Goal: Transaction & Acquisition: Purchase product/service

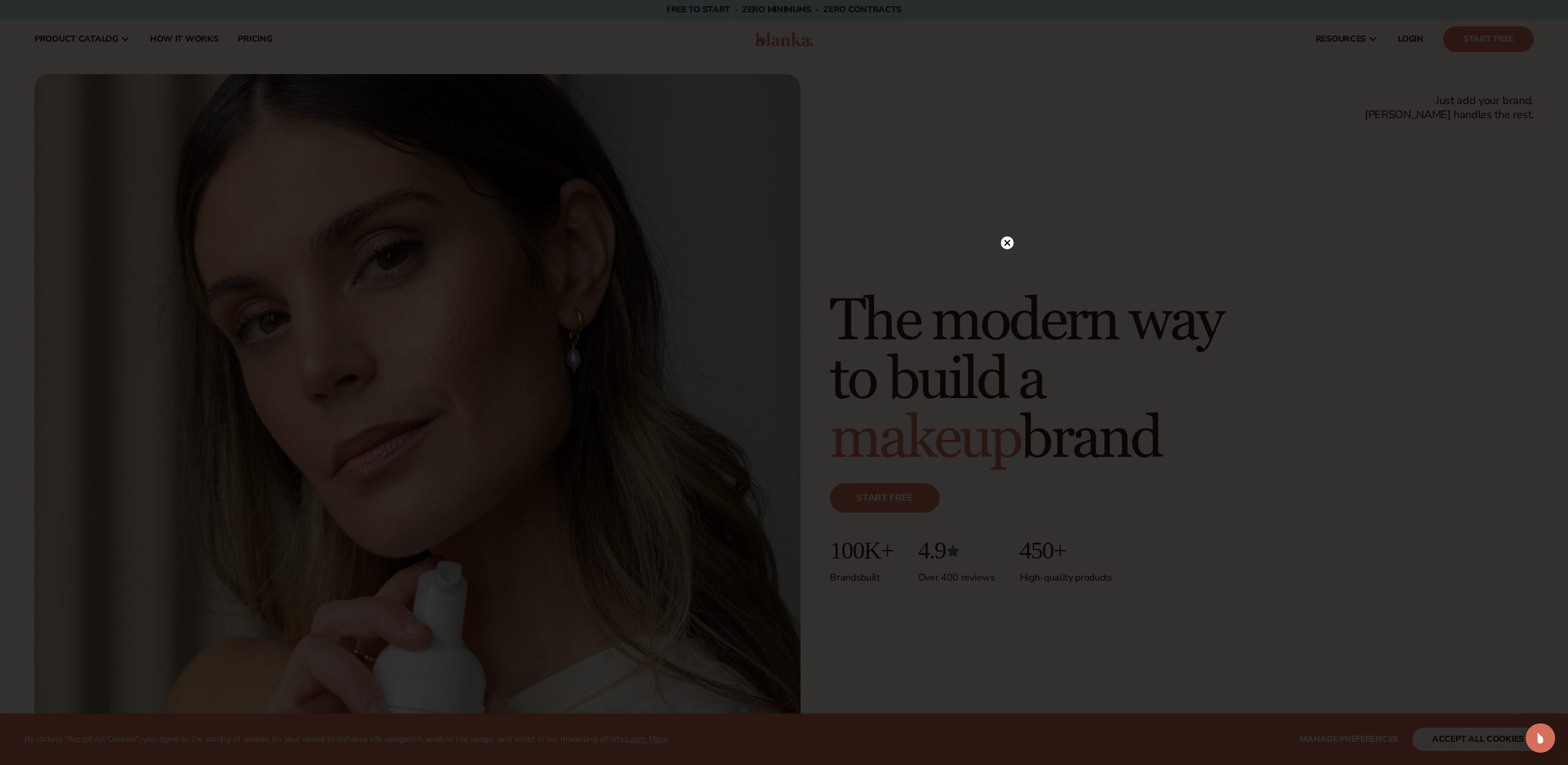
click at [1014, 246] on div at bounding box center [784, 382] width 1568 height 765
click at [1013, 245] on circle at bounding box center [1007, 242] width 13 height 13
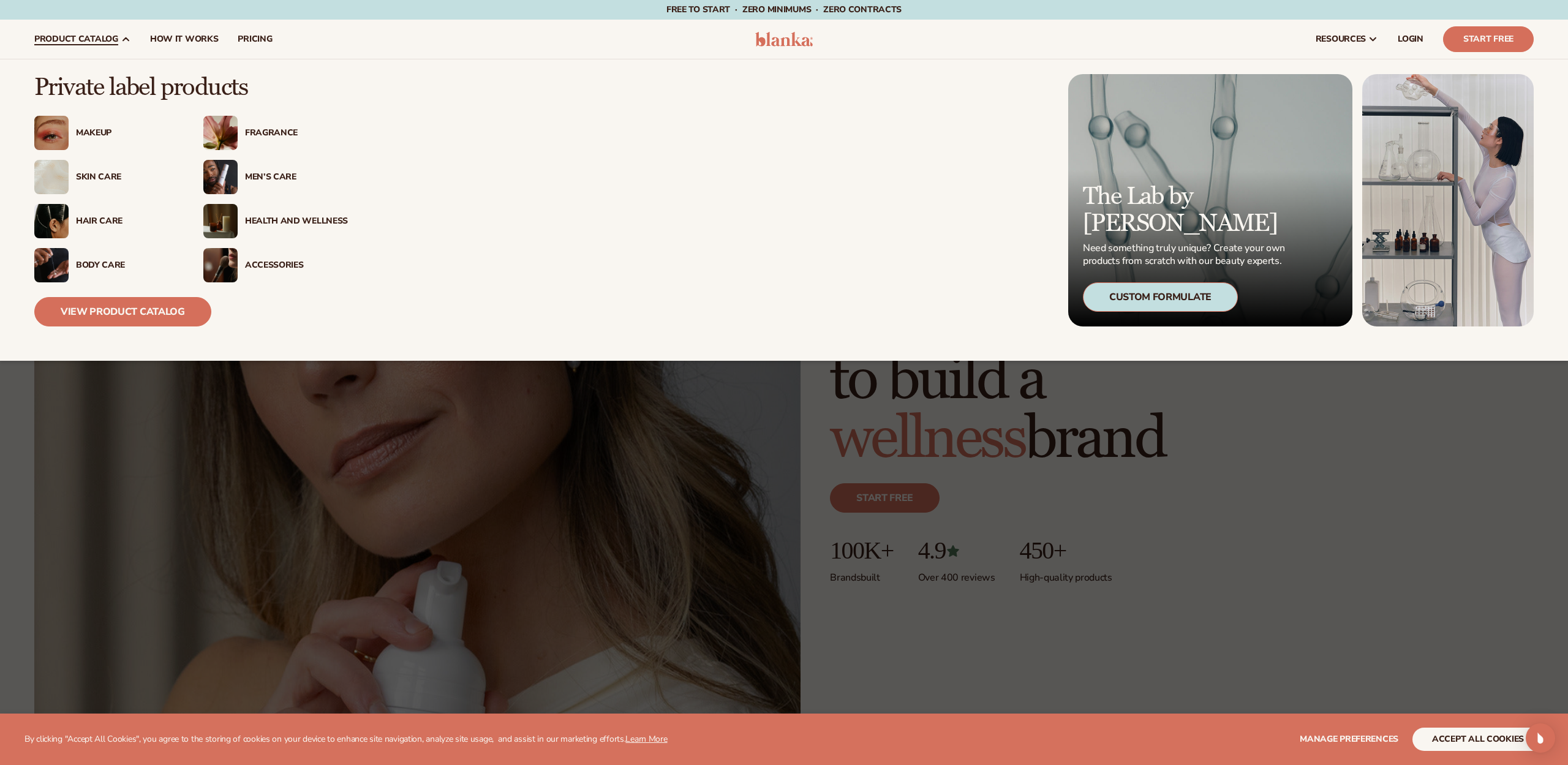
click at [85, 135] on div "Makeup" at bounding box center [127, 133] width 103 height 11
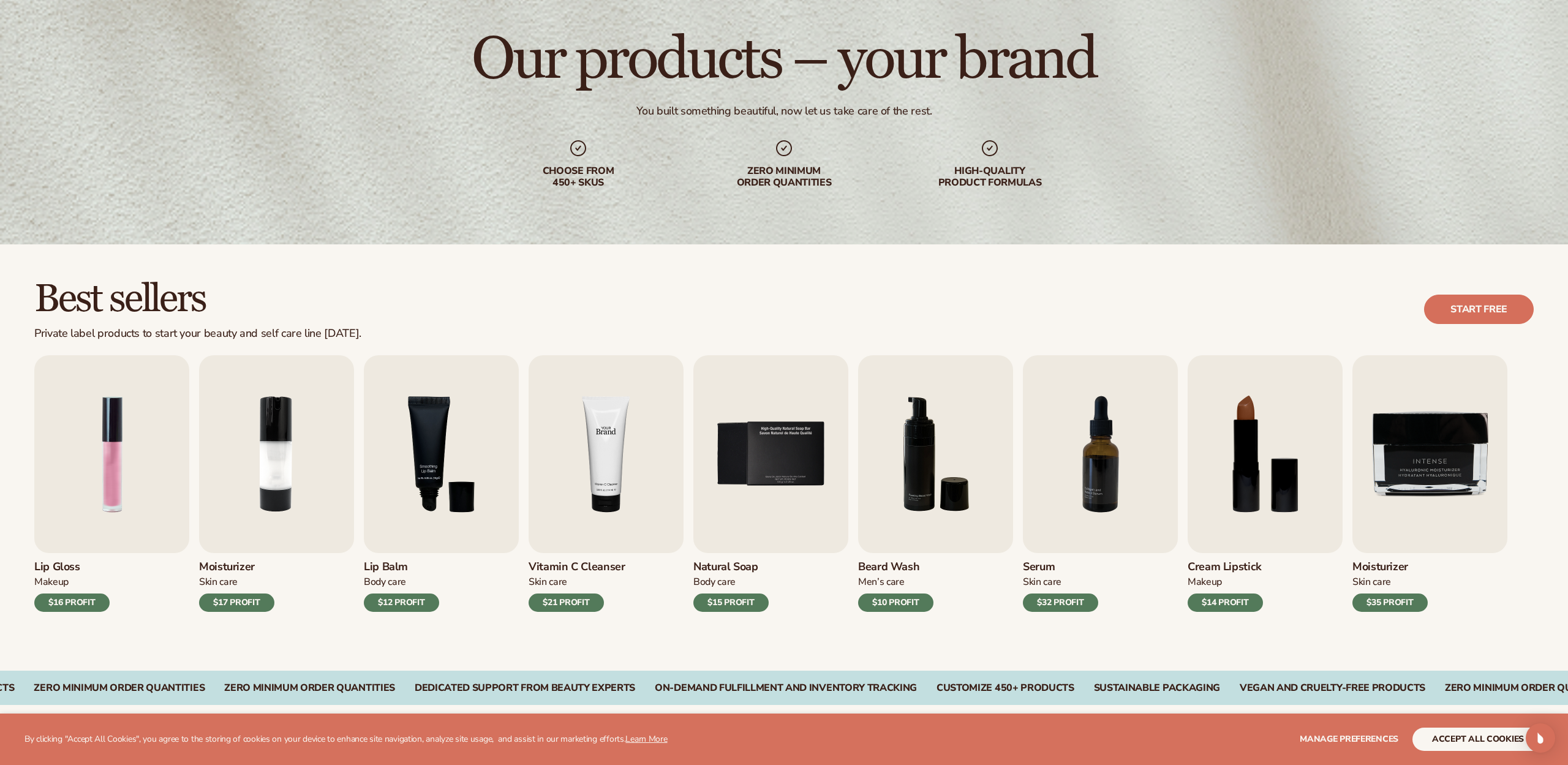
scroll to position [92, 0]
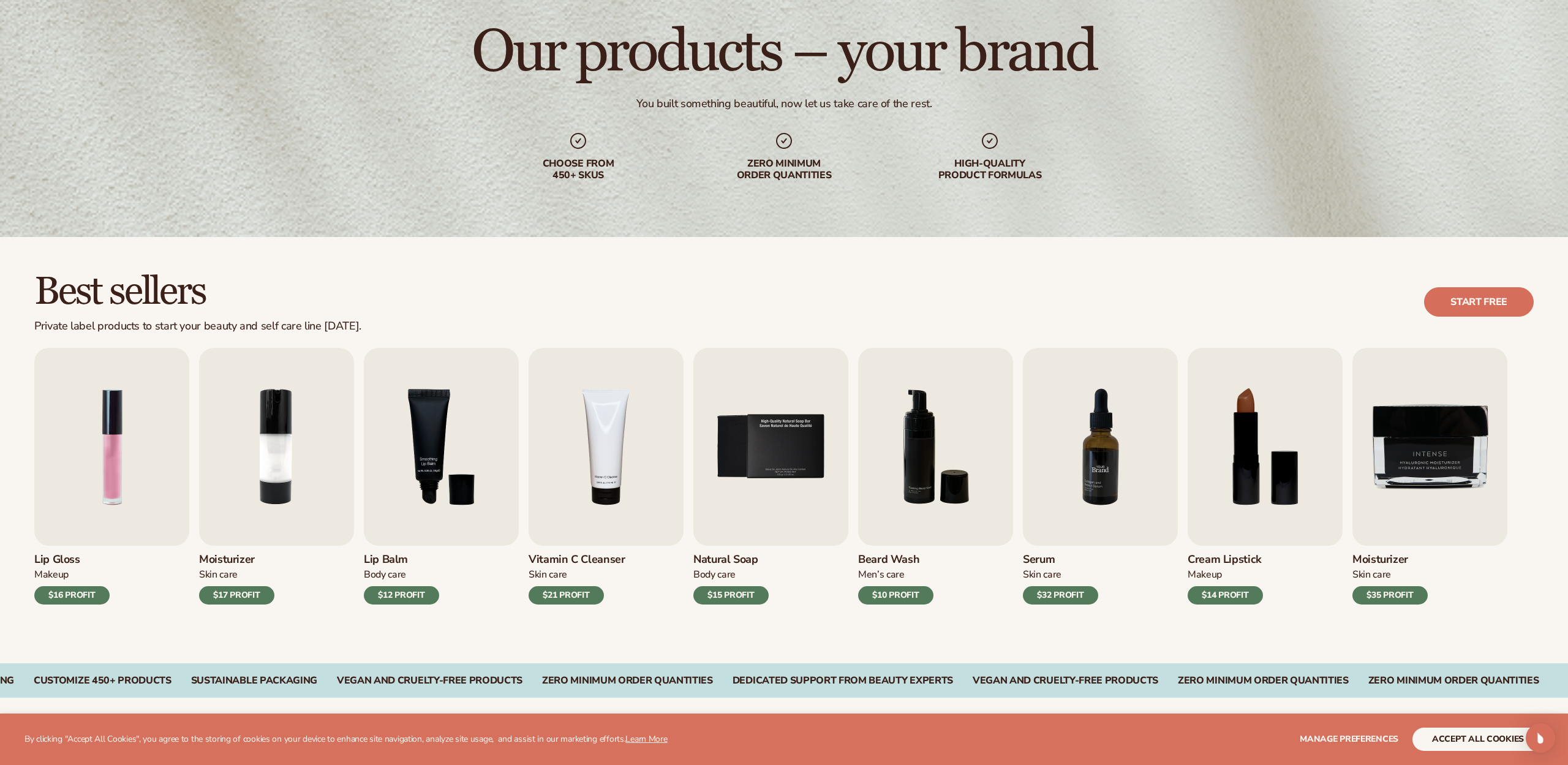
click at [1095, 496] on img "7 / 9" at bounding box center [1100, 446] width 155 height 198
click at [1081, 596] on div "$32 PROFIT" at bounding box center [1060, 594] width 75 height 18
click at [1108, 389] on img "7 / 9" at bounding box center [1100, 446] width 155 height 198
